Goal: Find specific page/section: Find specific page/section

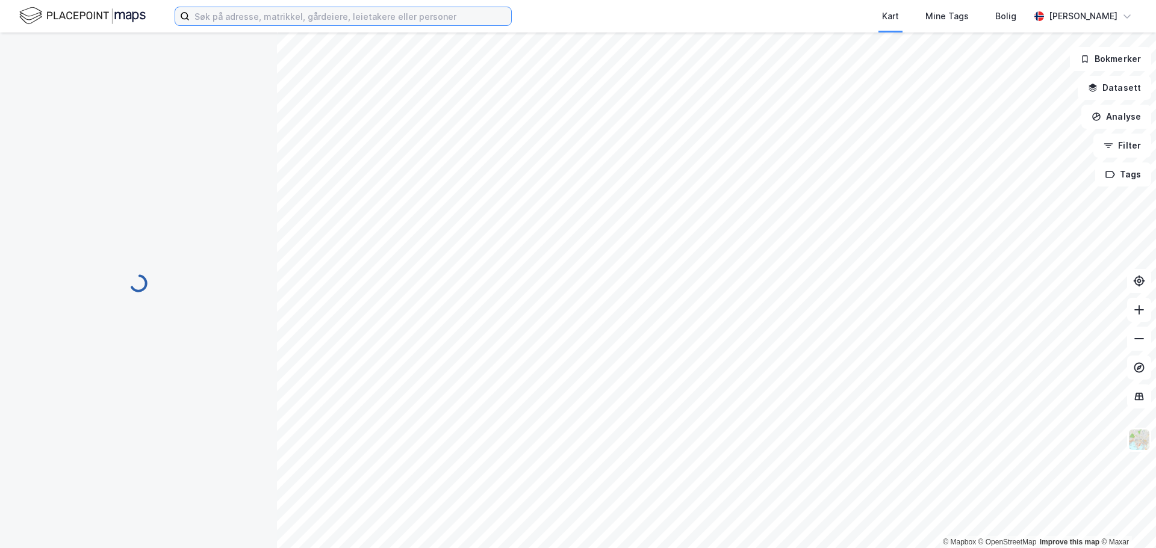
click at [363, 22] on input at bounding box center [350, 16] width 321 height 18
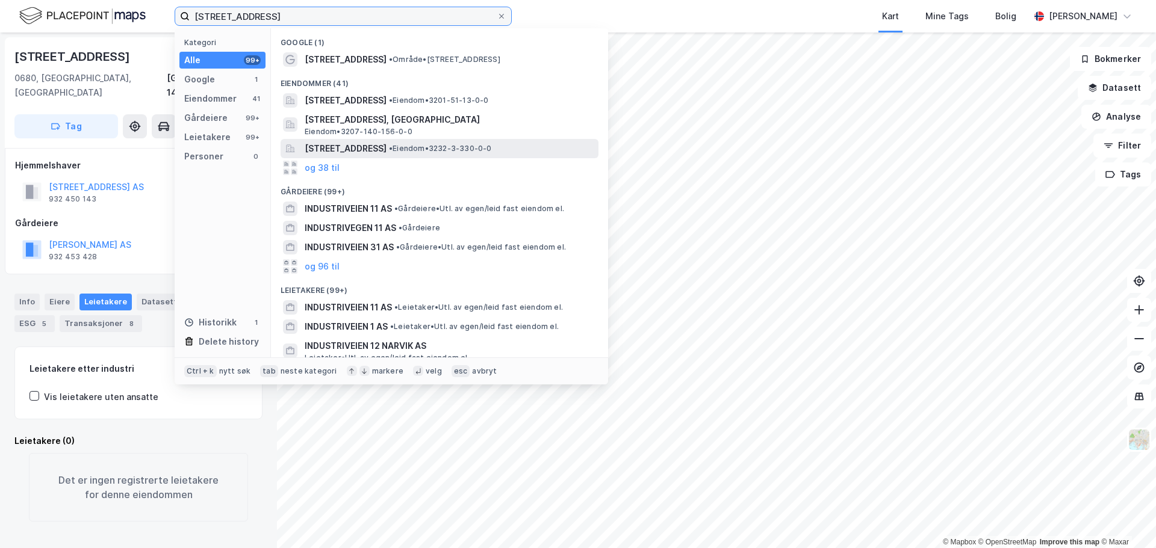
type input "[STREET_ADDRESS]"
click at [392, 149] on span "•" at bounding box center [391, 148] width 4 height 9
